Goal: Information Seeking & Learning: Learn about a topic

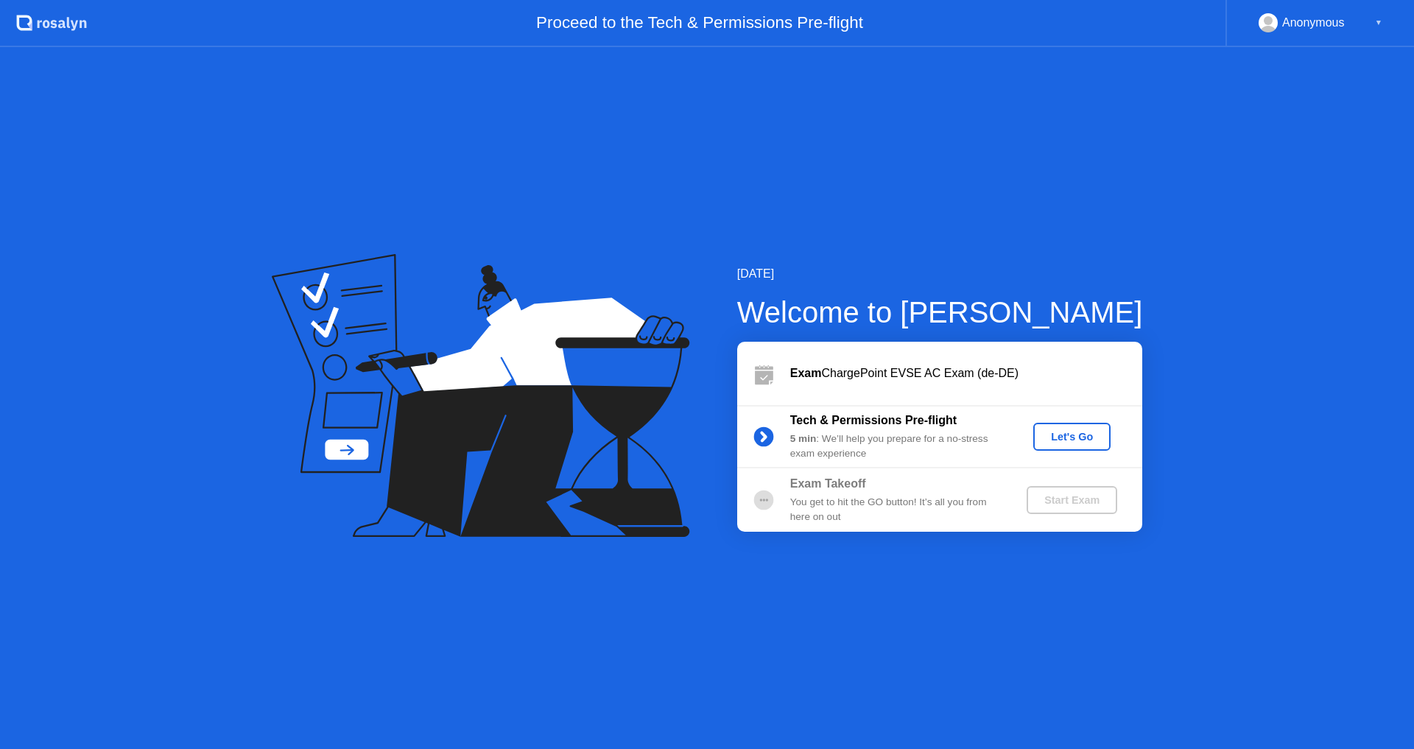
click at [1369, 30] on div "Anonymous ▼" at bounding box center [1321, 22] width 124 height 19
click at [1369, 13] on div "Anonymous ▼" at bounding box center [1321, 22] width 124 height 19
click at [1323, 28] on div "Anonymous" at bounding box center [1313, 22] width 63 height 19
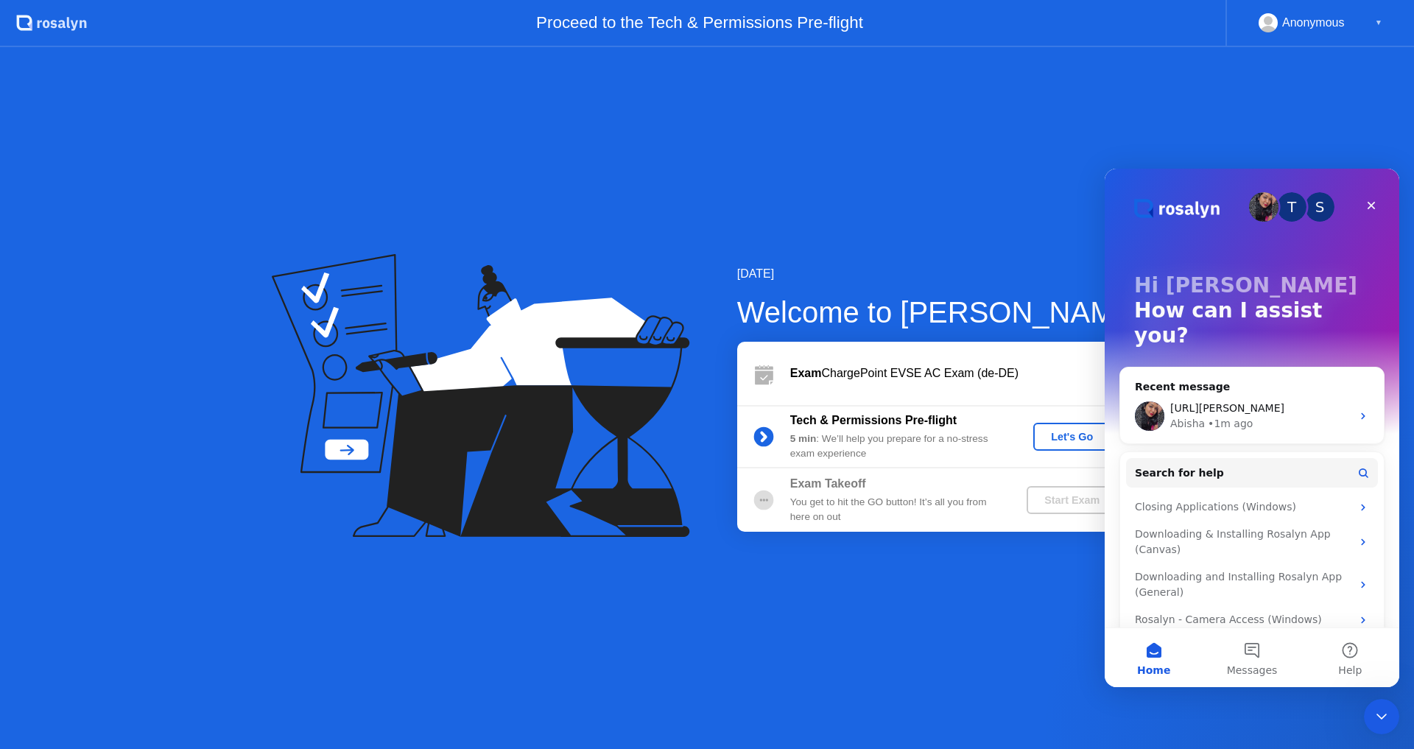
click at [982, 359] on div "Exam ChargePoint EVSE AC Exam (de-DE)" at bounding box center [939, 373] width 405 height 63
click at [1049, 436] on div "Let's Go" at bounding box center [1072, 437] width 66 height 12
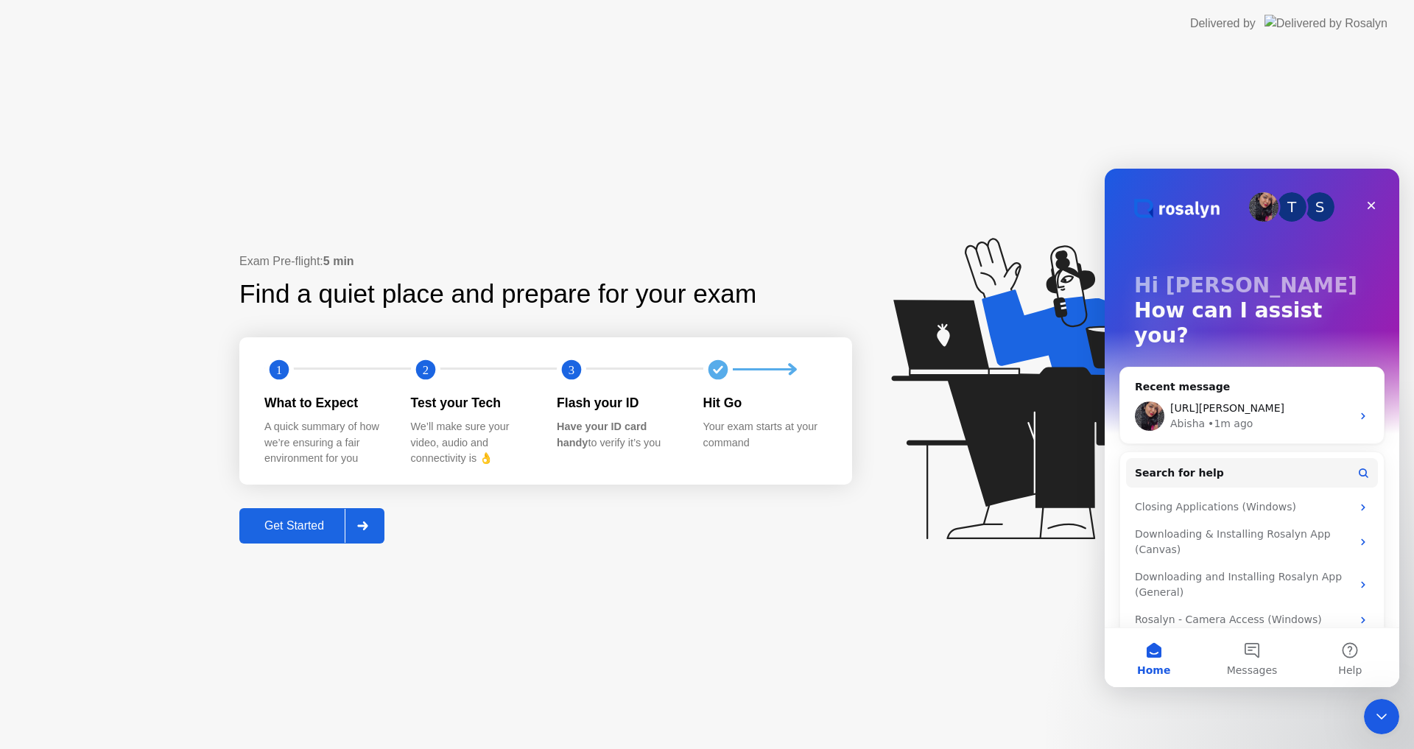
click at [289, 532] on div "Get Started" at bounding box center [294, 525] width 101 height 13
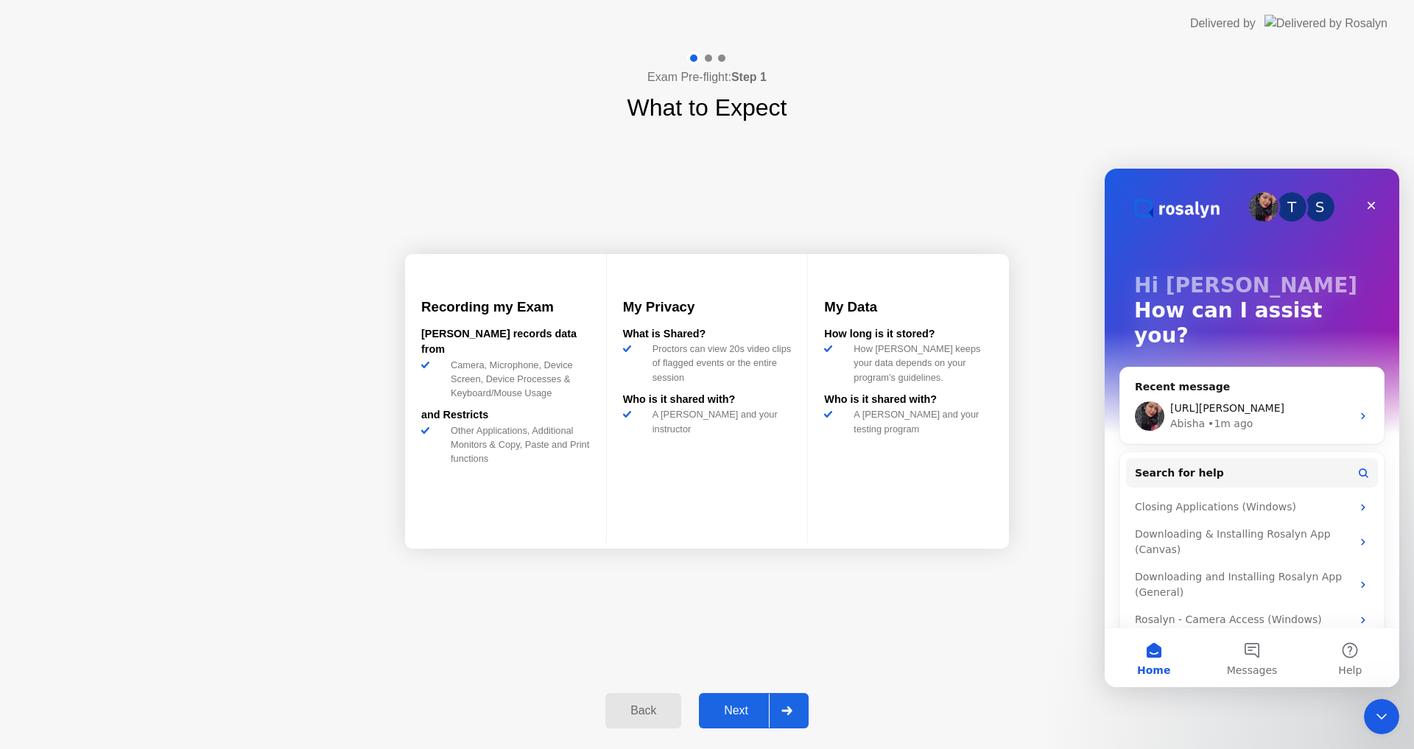
click at [744, 717] on div "Next" at bounding box center [736, 710] width 66 height 13
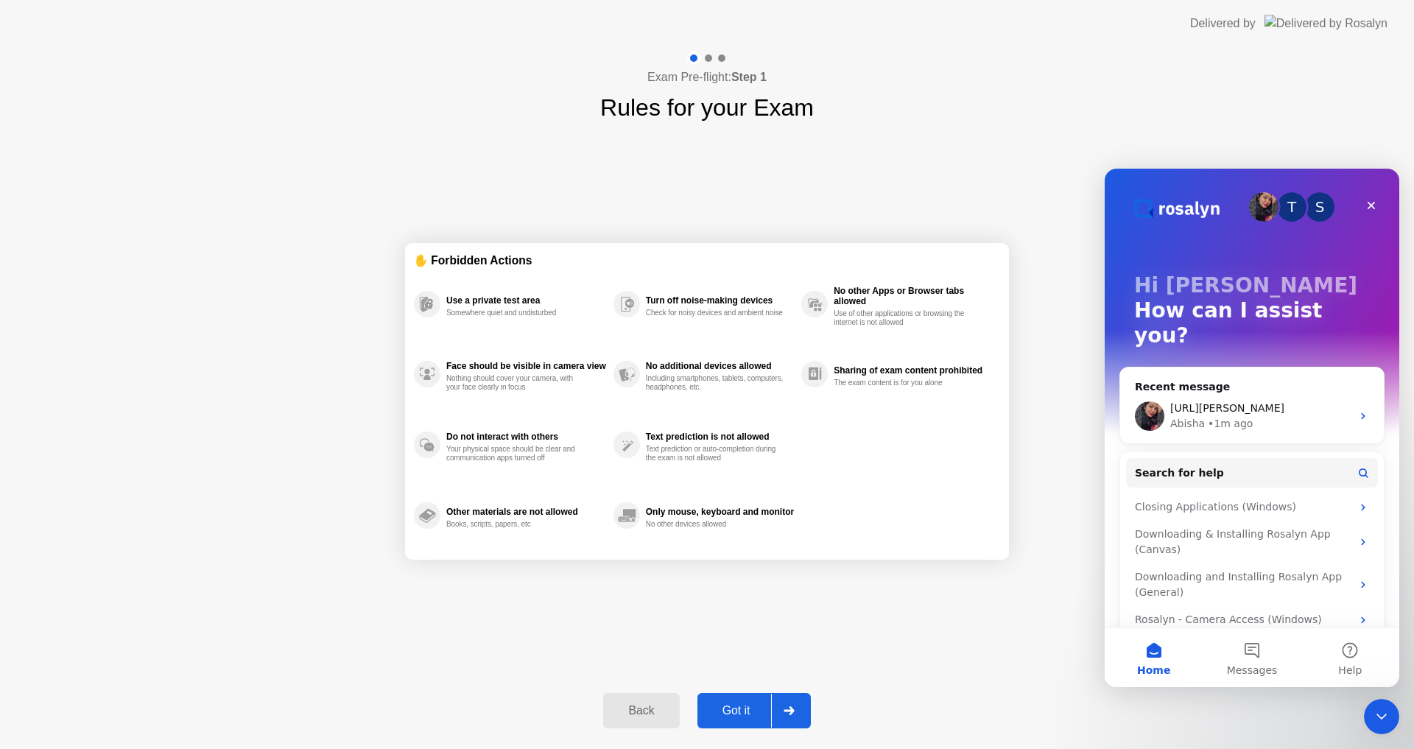
click at [753, 704] on div "Got it" at bounding box center [736, 710] width 69 height 13
select select "**********"
select select "*******"
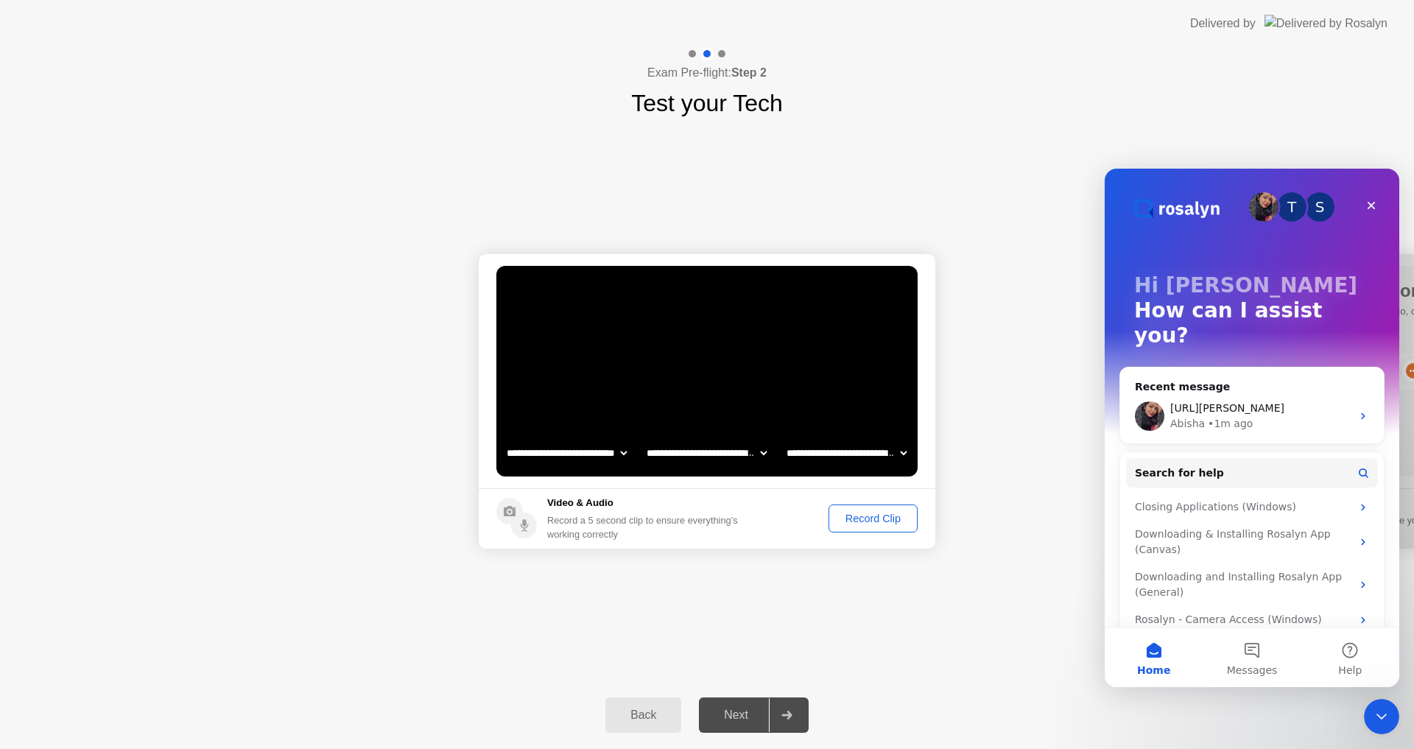
click at [869, 521] on div "Record Clip" at bounding box center [873, 519] width 79 height 12
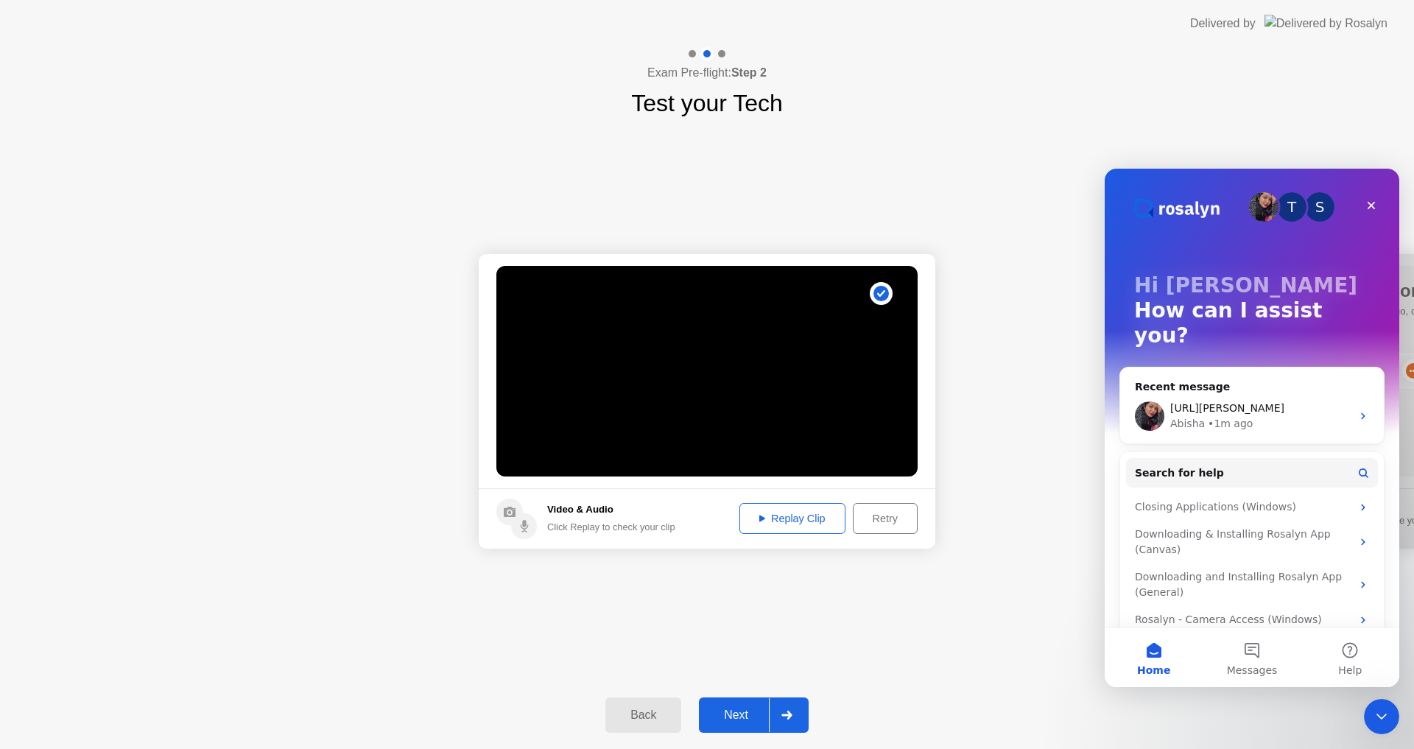
click at [742, 712] on div "Next" at bounding box center [736, 714] width 66 height 13
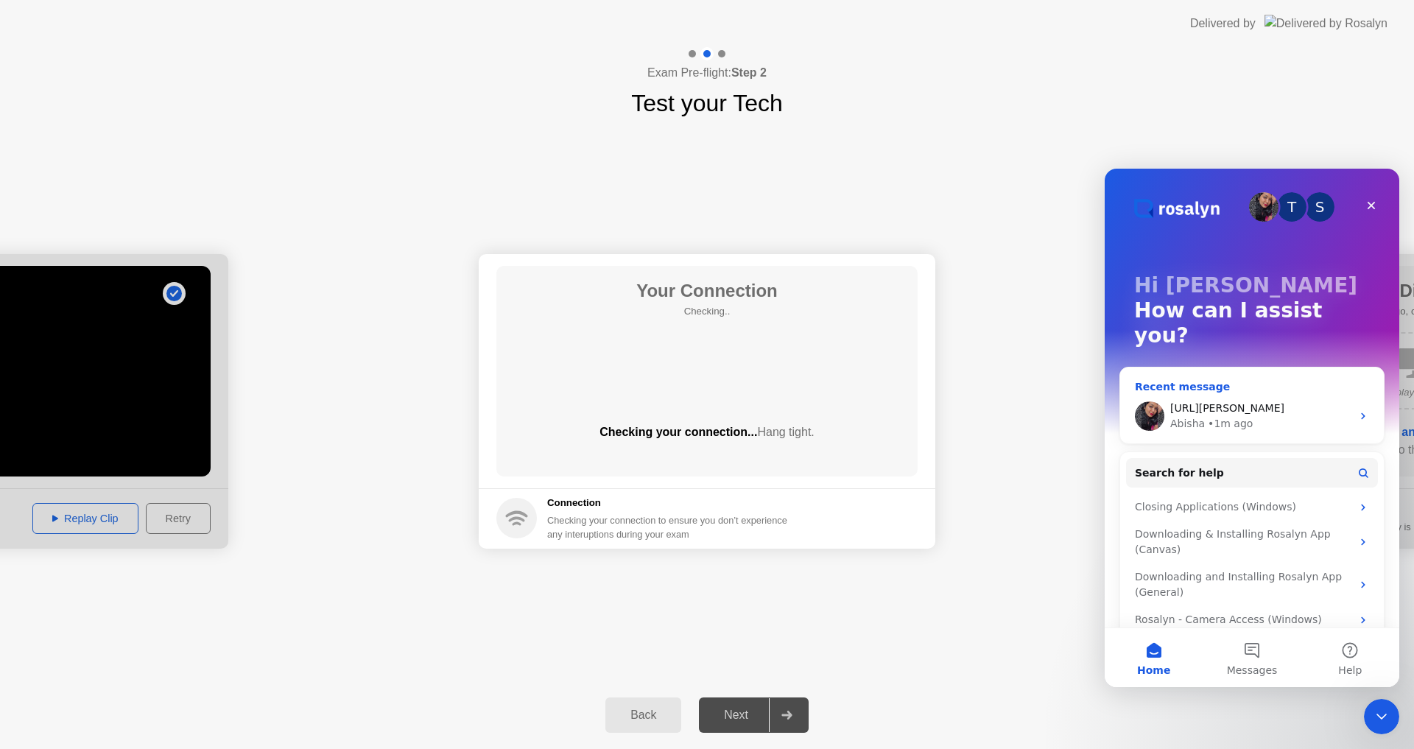
click at [1260, 401] on div "[URL][PERSON_NAME]" at bounding box center [1260, 408] width 181 height 15
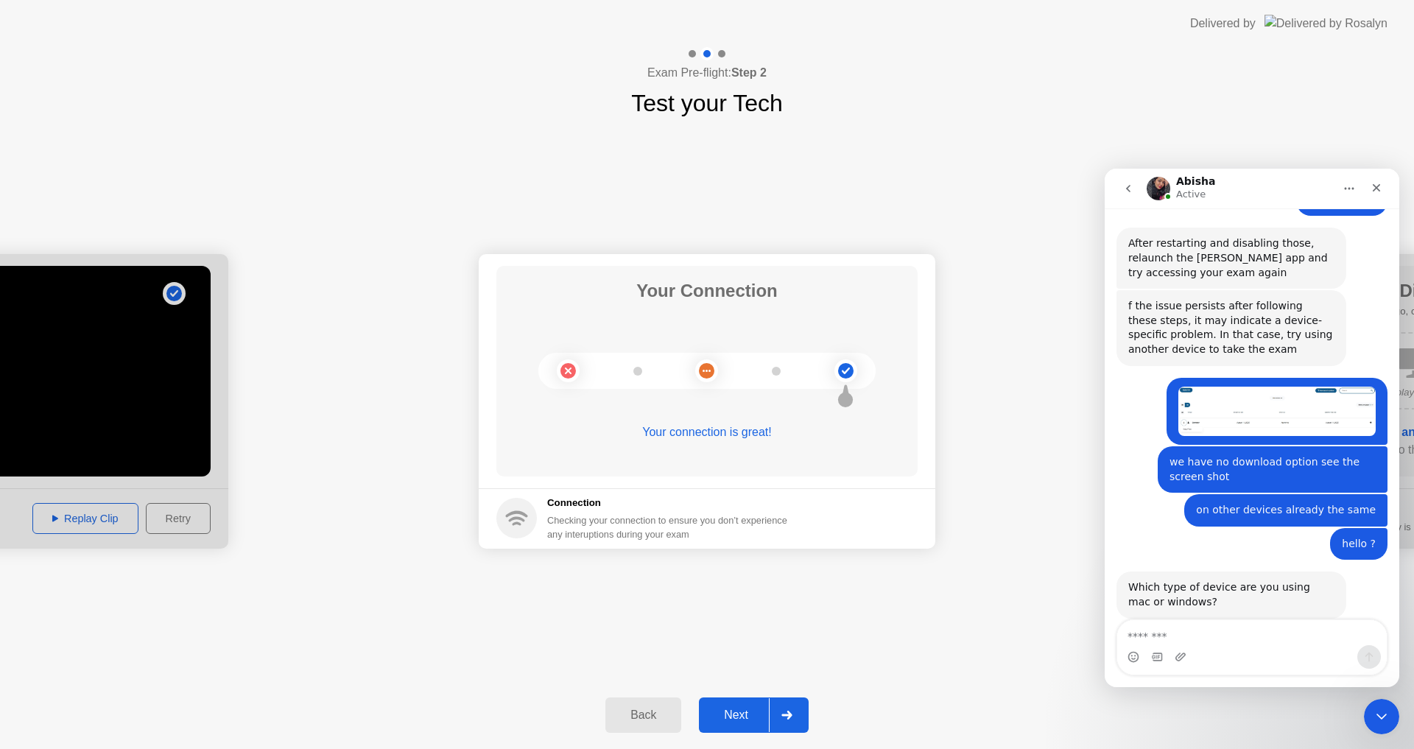
scroll to position [1925, 0]
click at [744, 712] on div "Next" at bounding box center [736, 714] width 66 height 13
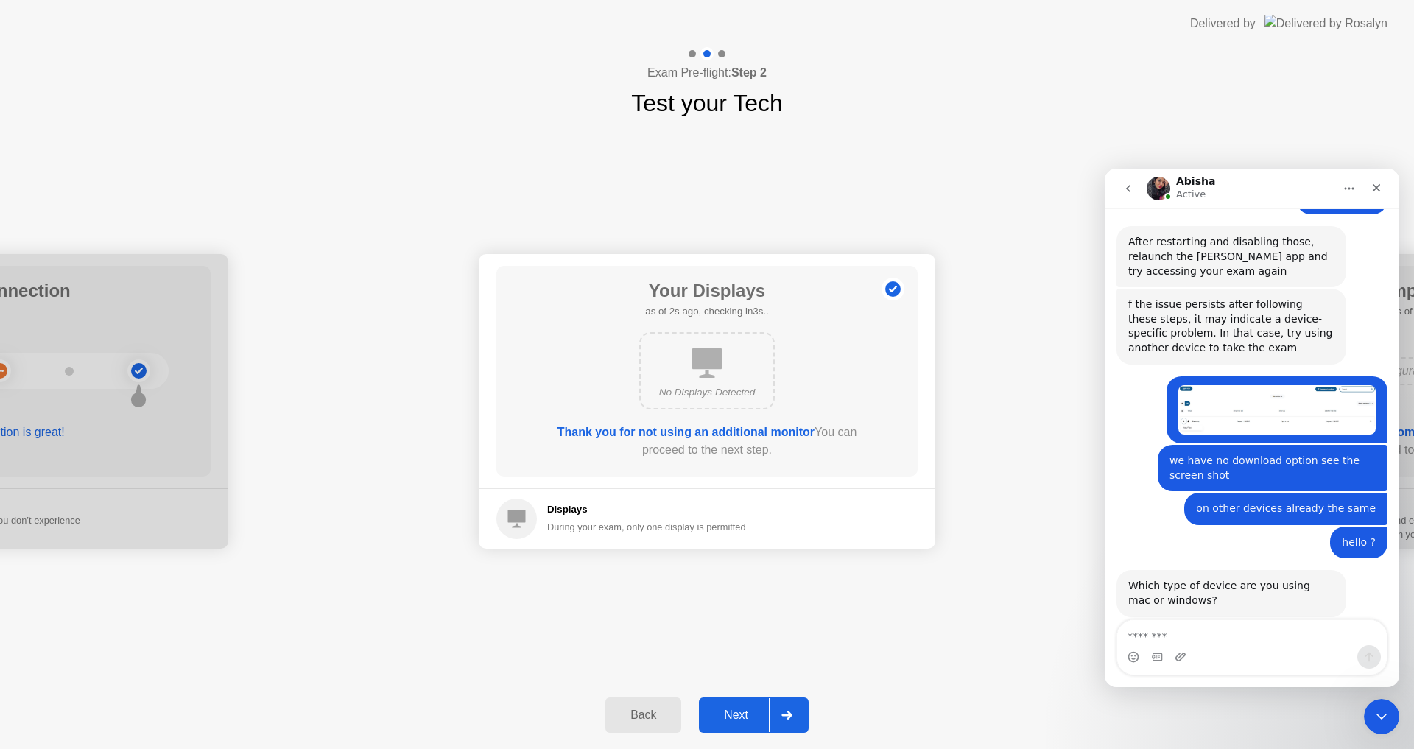
click at [745, 711] on div "Next" at bounding box center [736, 714] width 66 height 13
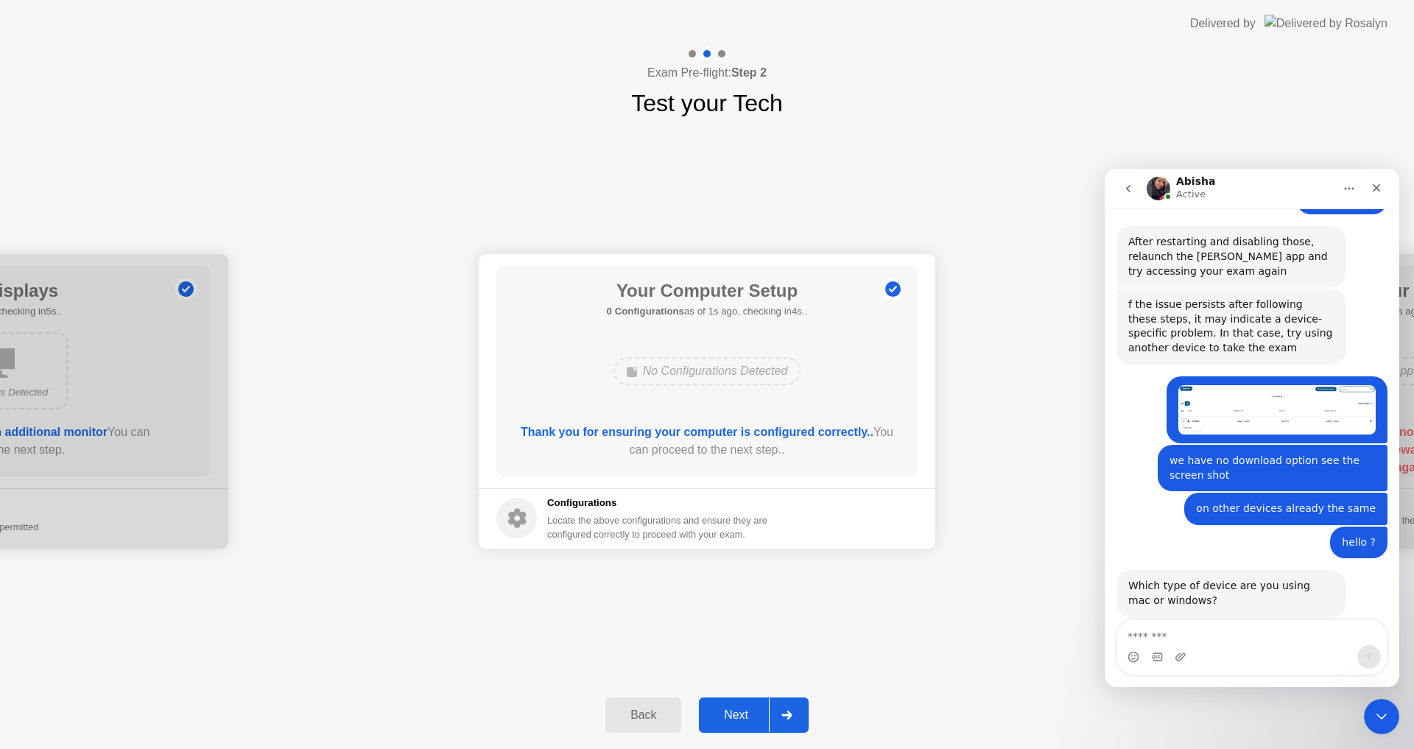
click at [747, 712] on div "Next" at bounding box center [736, 714] width 66 height 13
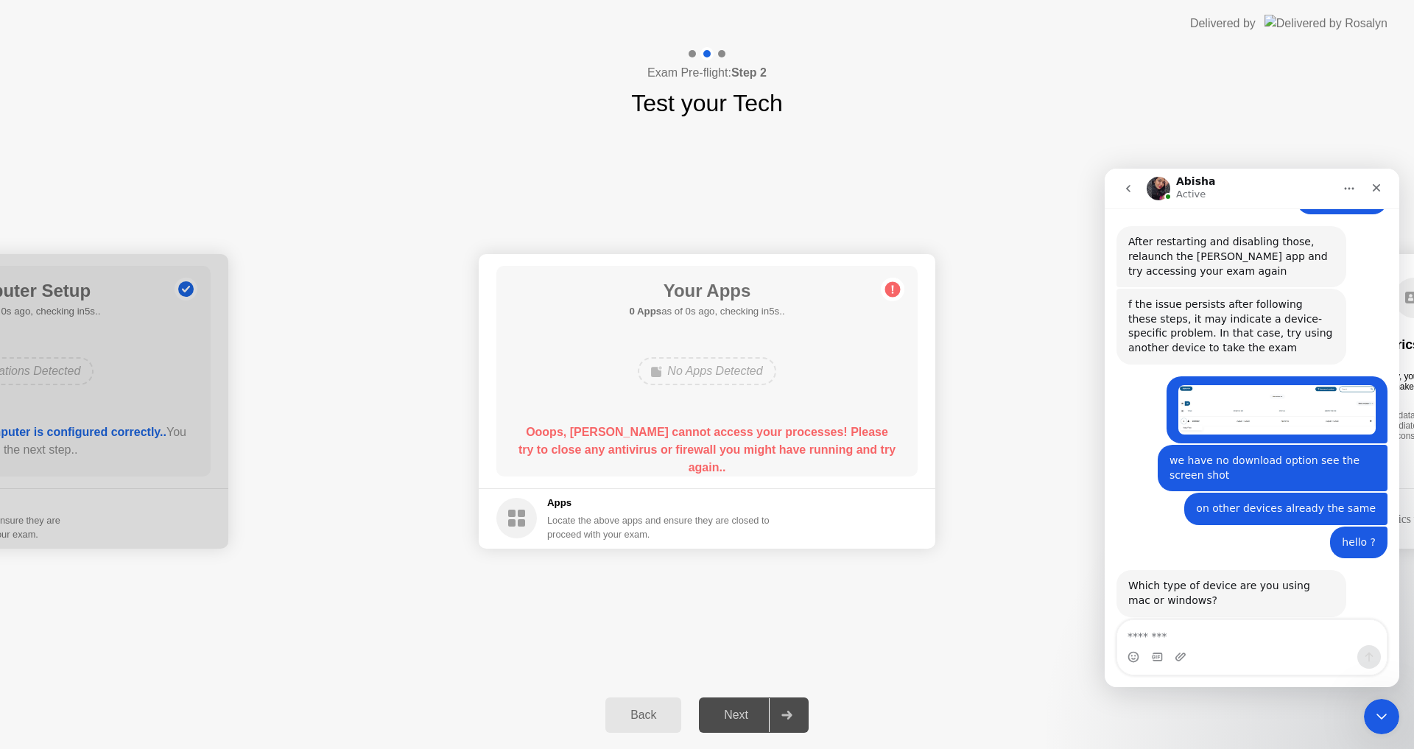
click at [747, 712] on div "Next" at bounding box center [736, 714] width 66 height 13
click at [1229, 633] on textarea "Message…" at bounding box center [1252, 632] width 270 height 25
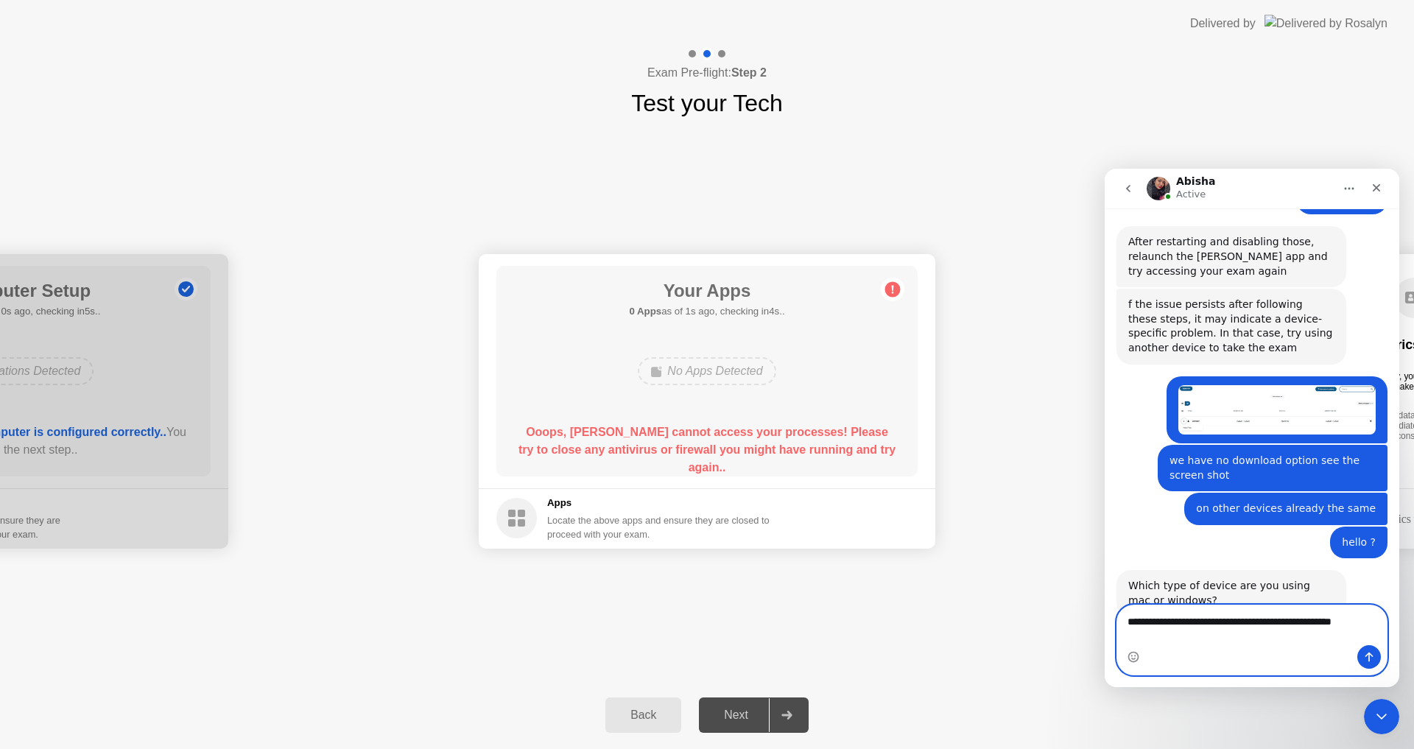
scroll to position [1940, 0]
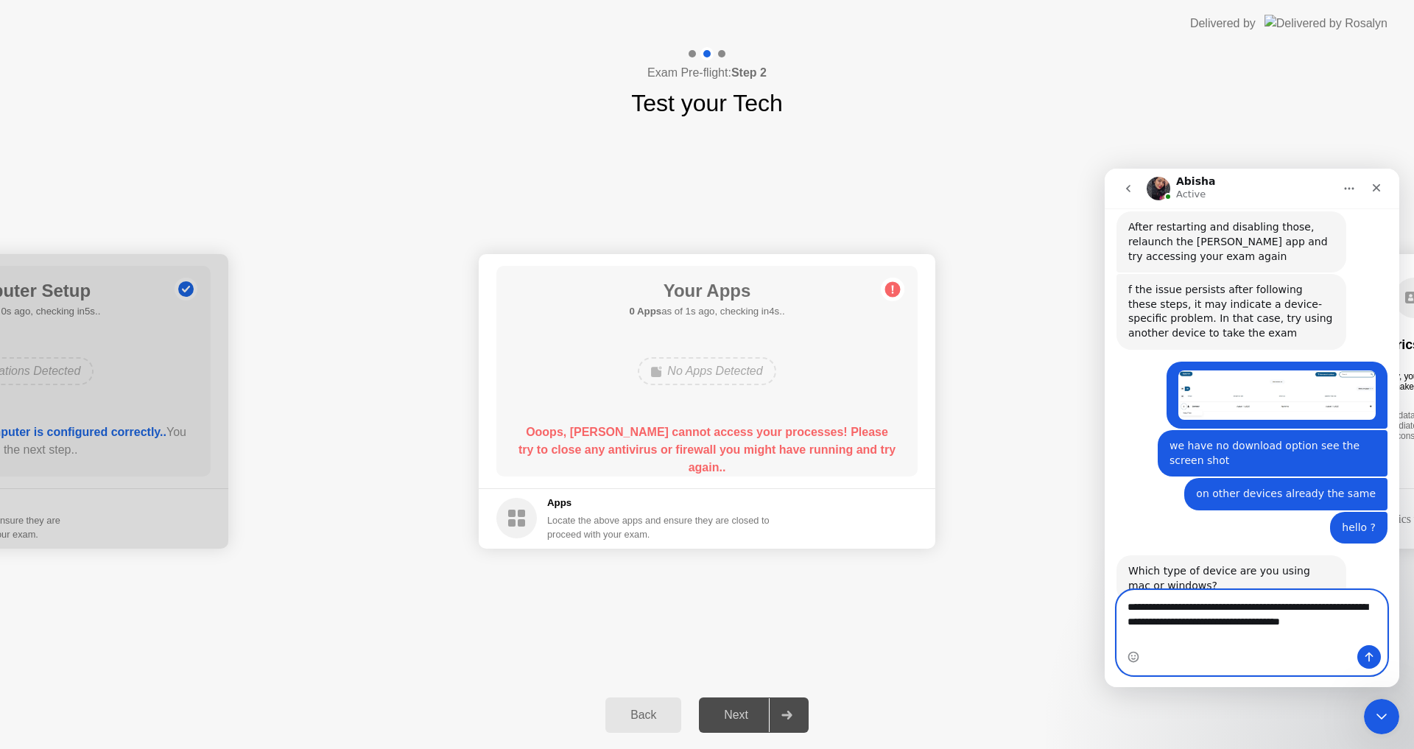
type textarea "**********"
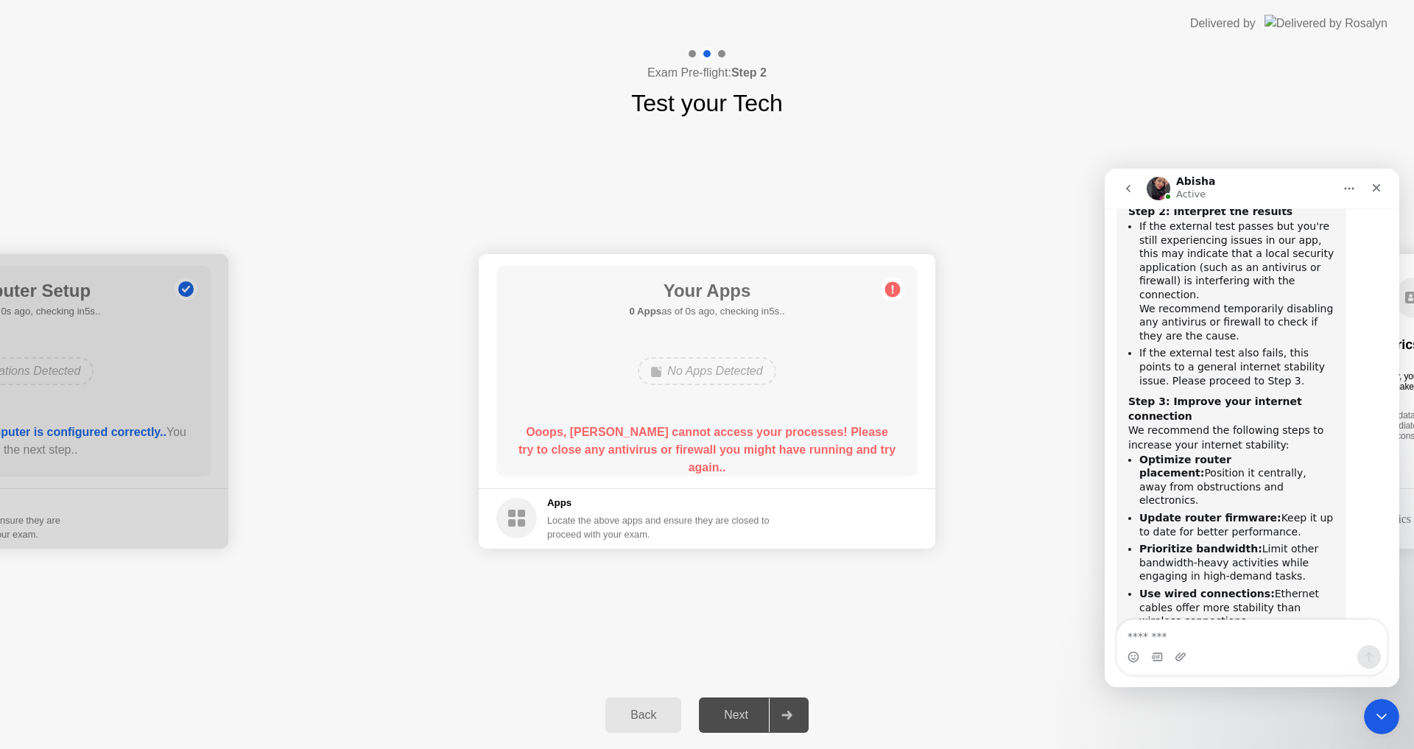
scroll to position [2649, 0]
